Goal: Entertainment & Leisure: Consume media (video, audio)

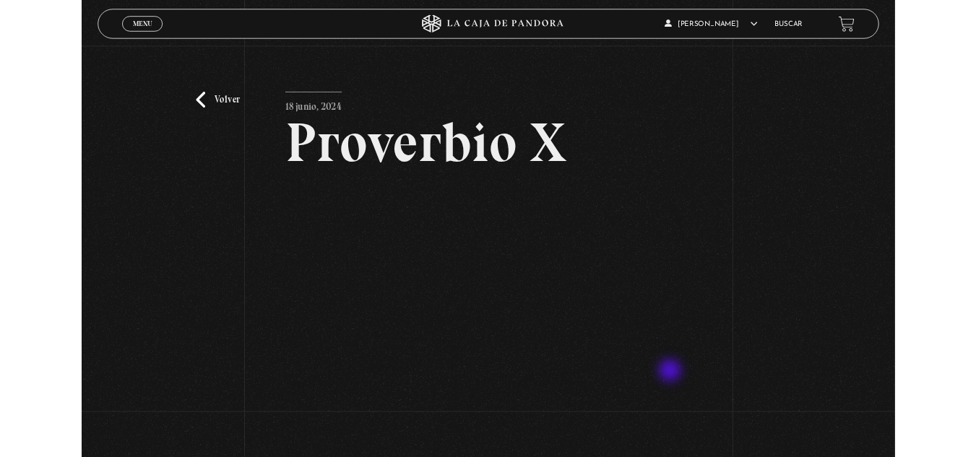
scroll to position [116, 0]
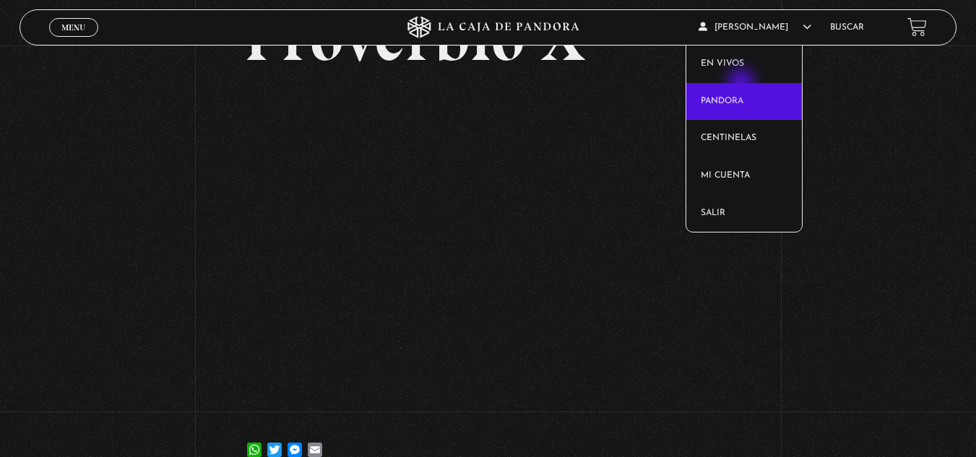
click at [743, 84] on link "Pandora" at bounding box center [745, 102] width 116 height 38
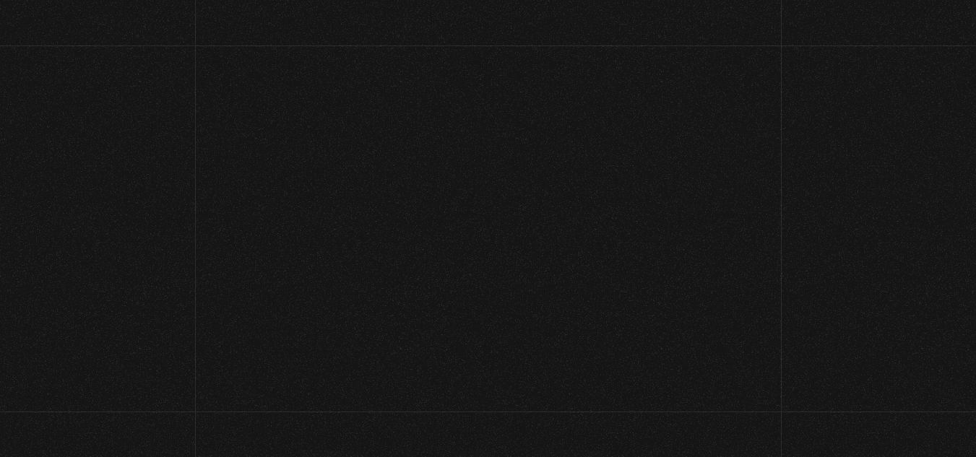
scroll to position [105, 0]
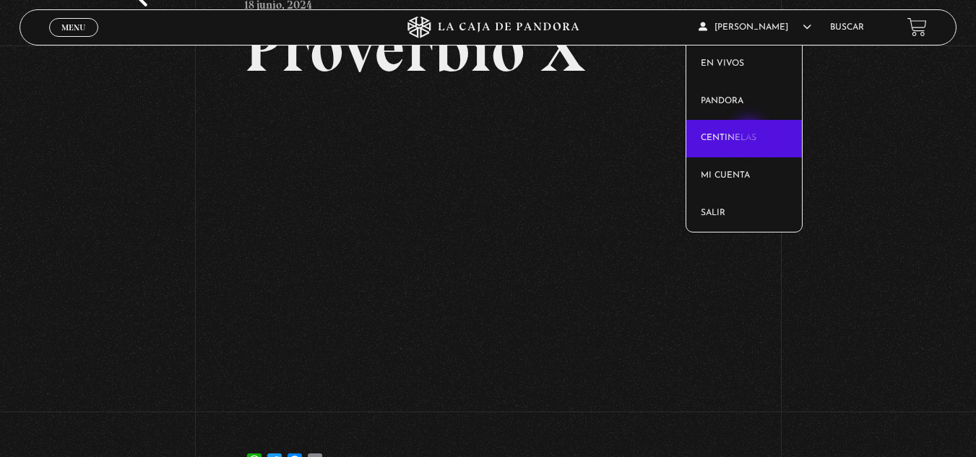
click at [751, 134] on link "Centinelas" at bounding box center [745, 139] width 116 height 38
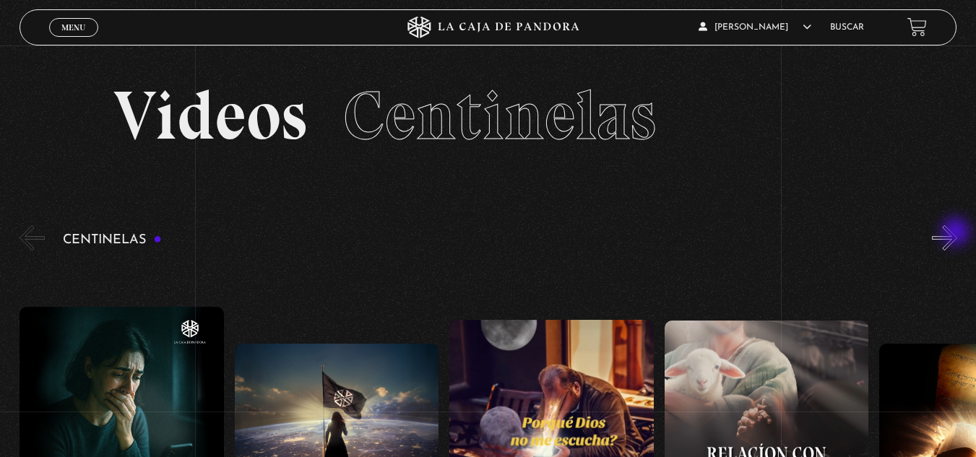
click at [958, 233] on button "»" at bounding box center [944, 237] width 25 height 25
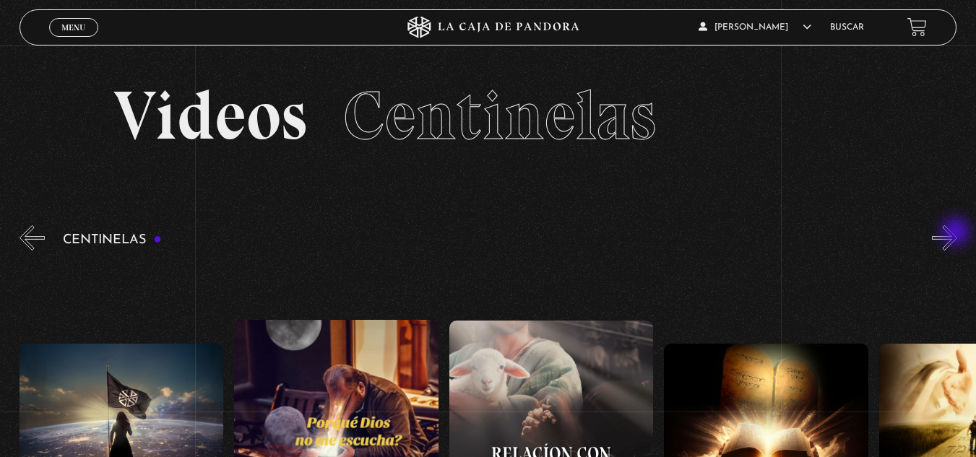
click at [958, 233] on button "»" at bounding box center [944, 237] width 25 height 25
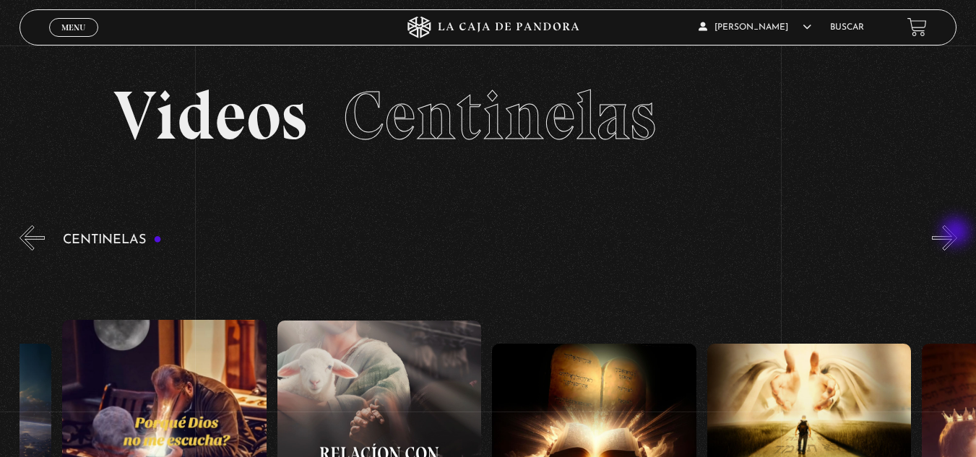
click at [958, 233] on button "»" at bounding box center [944, 237] width 25 height 25
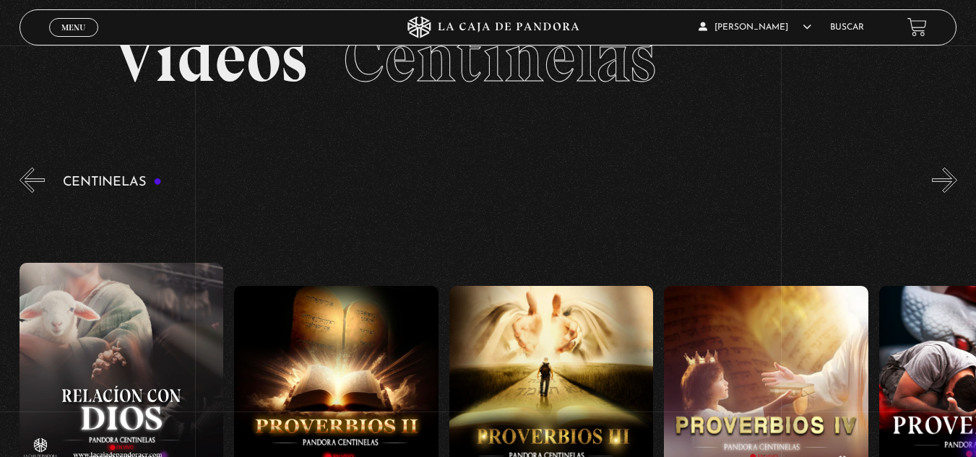
scroll to position [87, 0]
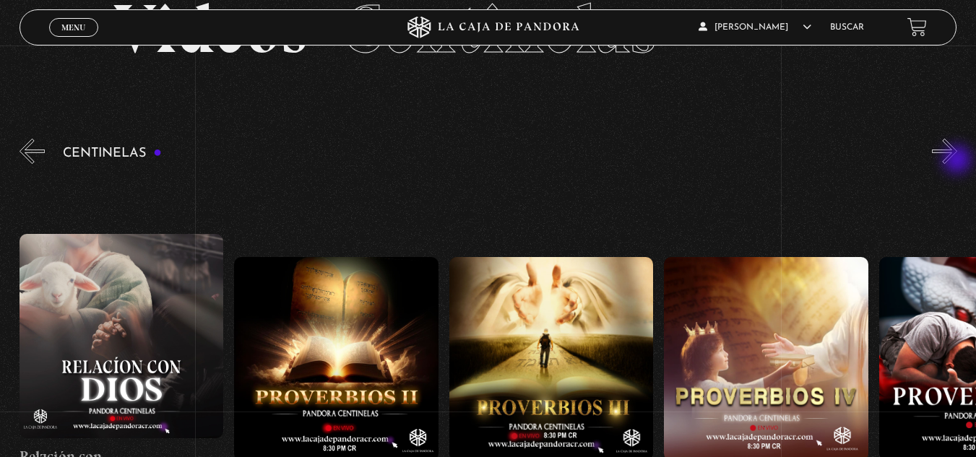
click at [958, 161] on button "»" at bounding box center [944, 151] width 25 height 25
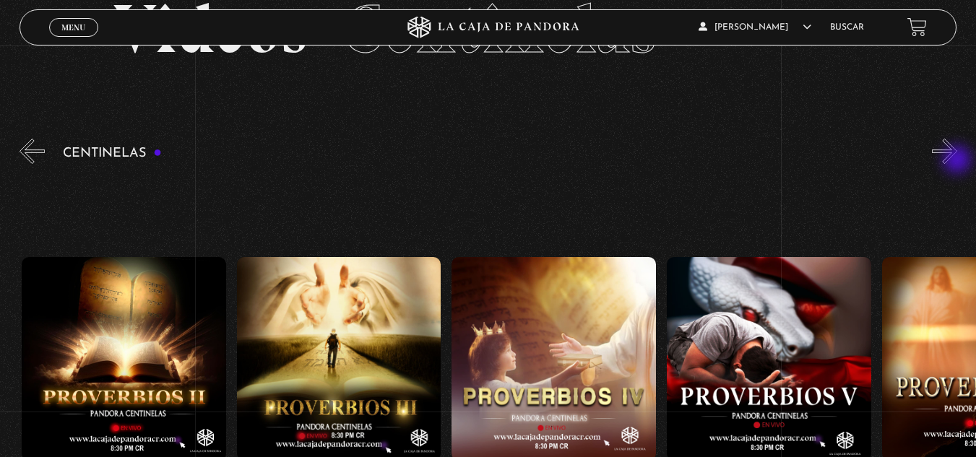
click at [958, 161] on button "»" at bounding box center [944, 151] width 25 height 25
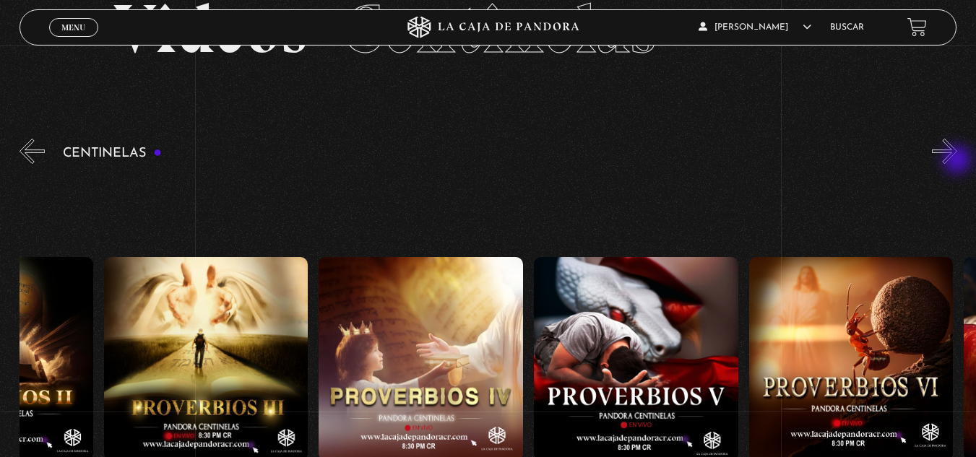
click at [958, 161] on button "»" at bounding box center [944, 151] width 25 height 25
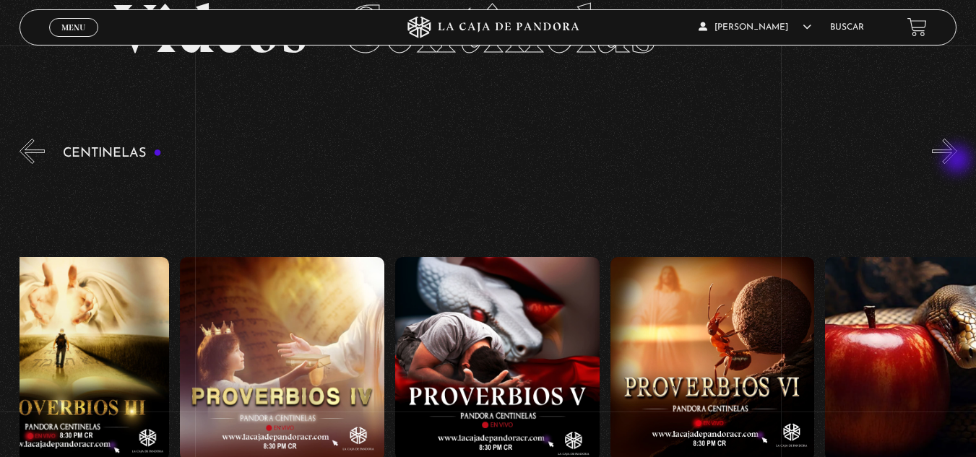
click at [958, 161] on button "»" at bounding box center [944, 151] width 25 height 25
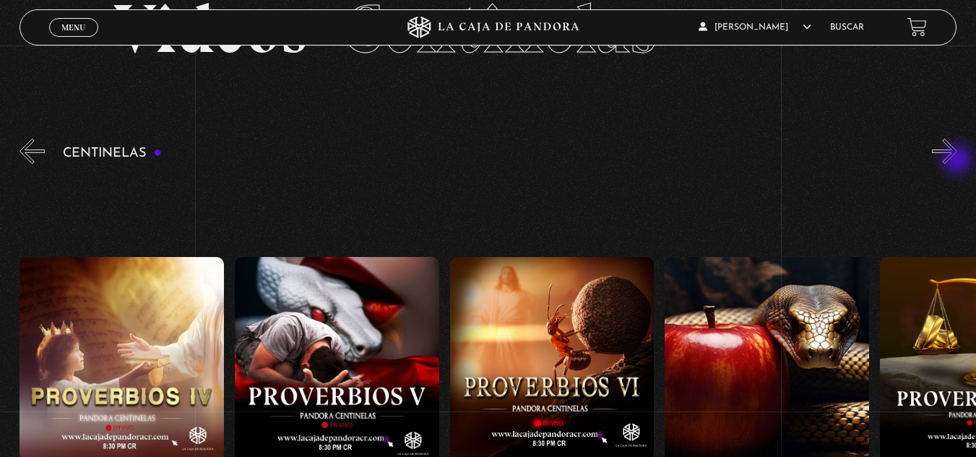
click at [958, 161] on button "»" at bounding box center [944, 151] width 25 height 25
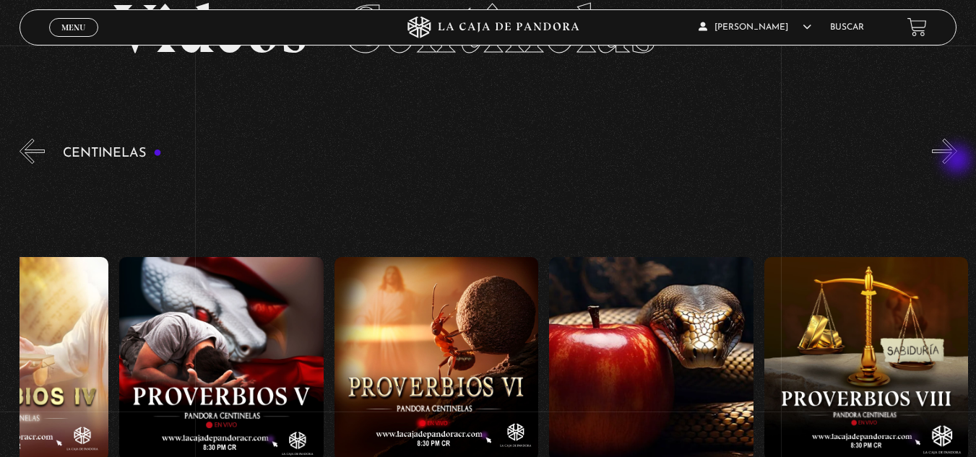
click at [958, 161] on button "»" at bounding box center [944, 151] width 25 height 25
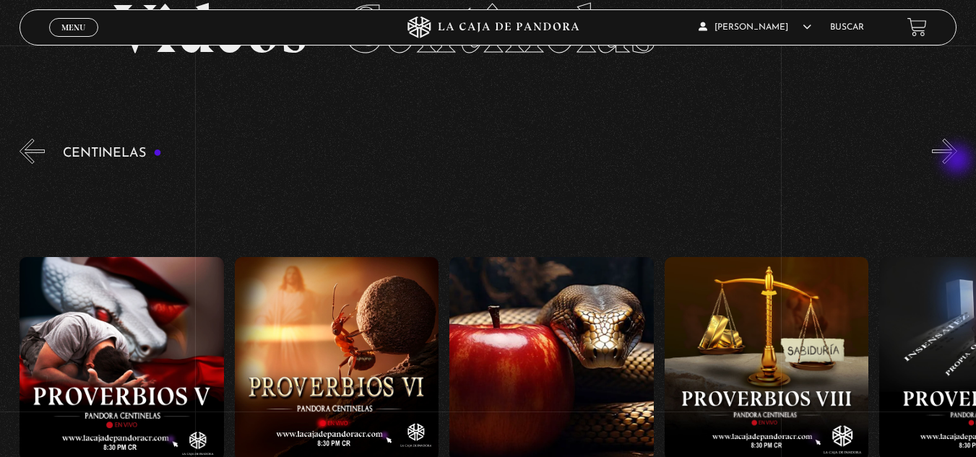
click at [958, 161] on button "»" at bounding box center [944, 151] width 25 height 25
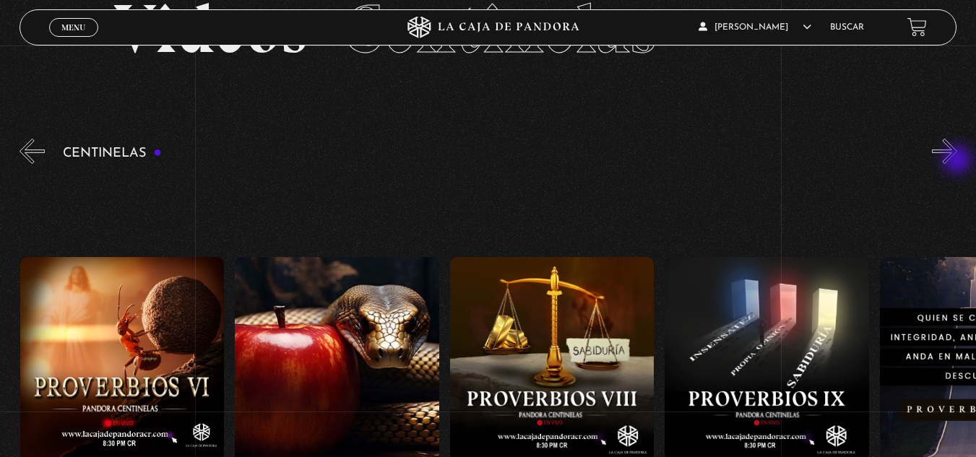
click at [958, 161] on button "»" at bounding box center [944, 151] width 25 height 25
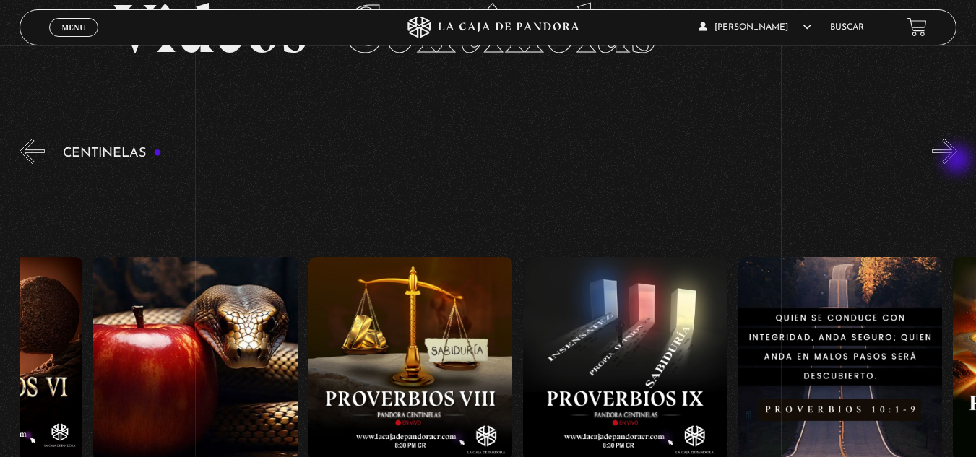
click at [958, 161] on button "»" at bounding box center [944, 151] width 25 height 25
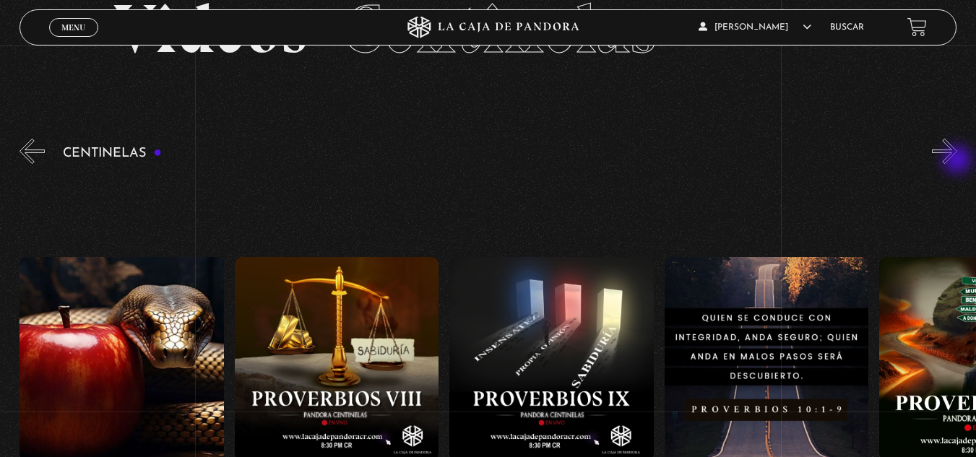
click at [958, 161] on button "»" at bounding box center [944, 151] width 25 height 25
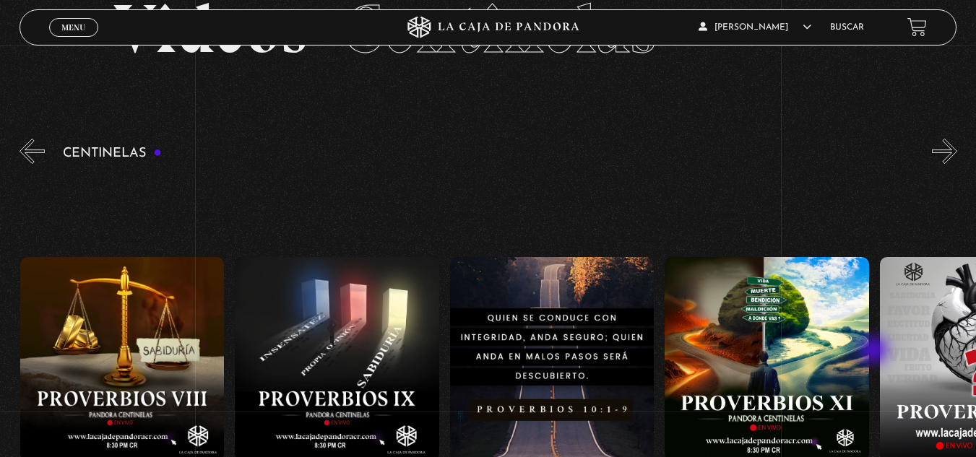
scroll to position [0, 2151]
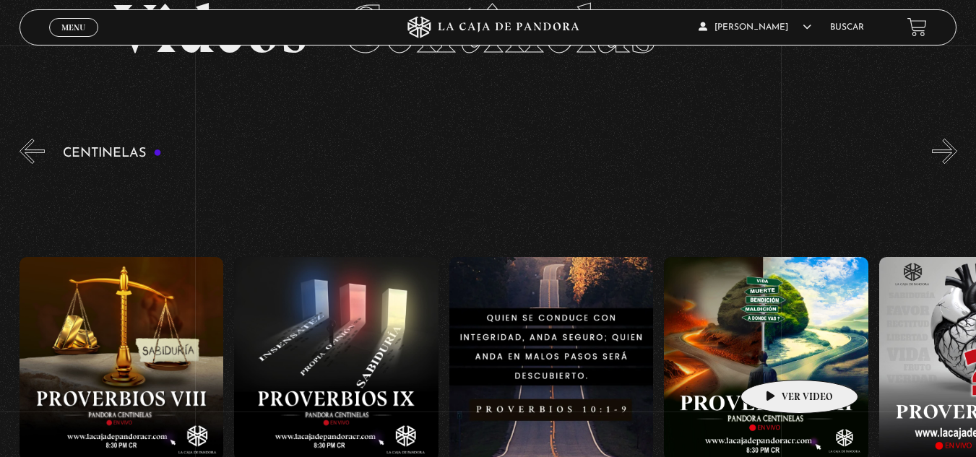
click at [777, 358] on figure at bounding box center [766, 359] width 205 height 205
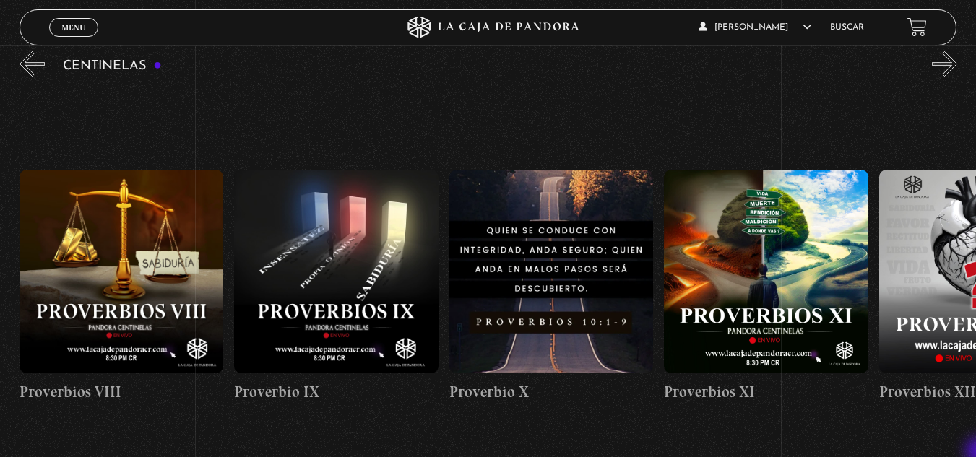
scroll to position [202, 0]
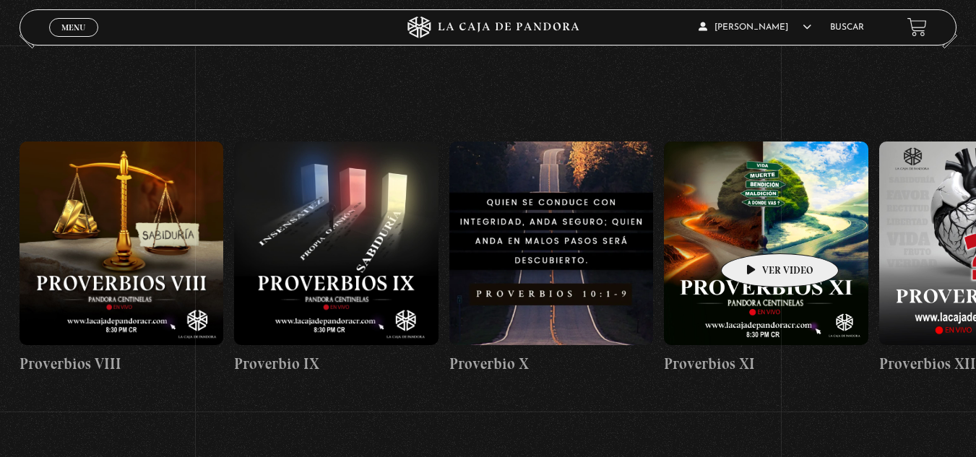
click at [757, 232] on figure at bounding box center [766, 244] width 205 height 205
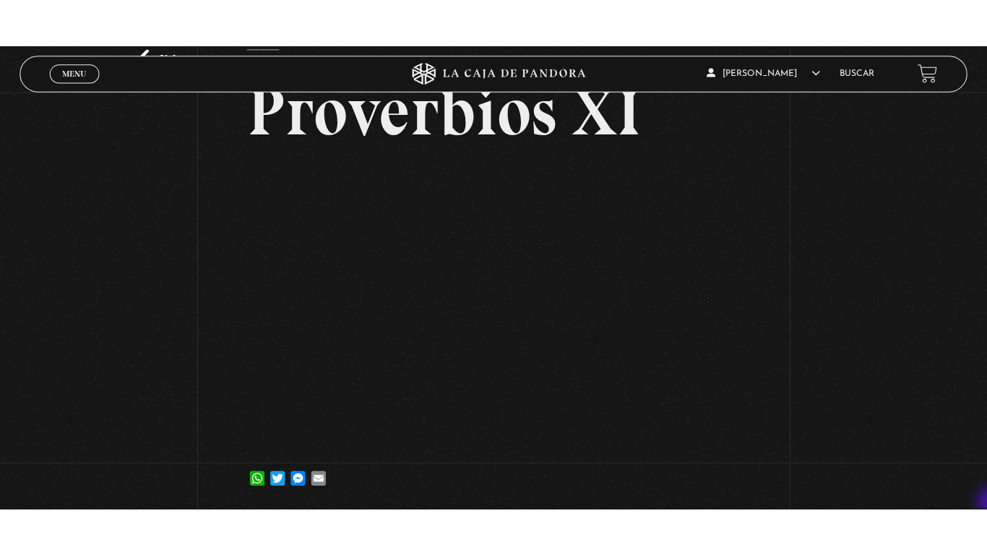
scroll to position [116, 0]
